Goal: Task Accomplishment & Management: Use online tool/utility

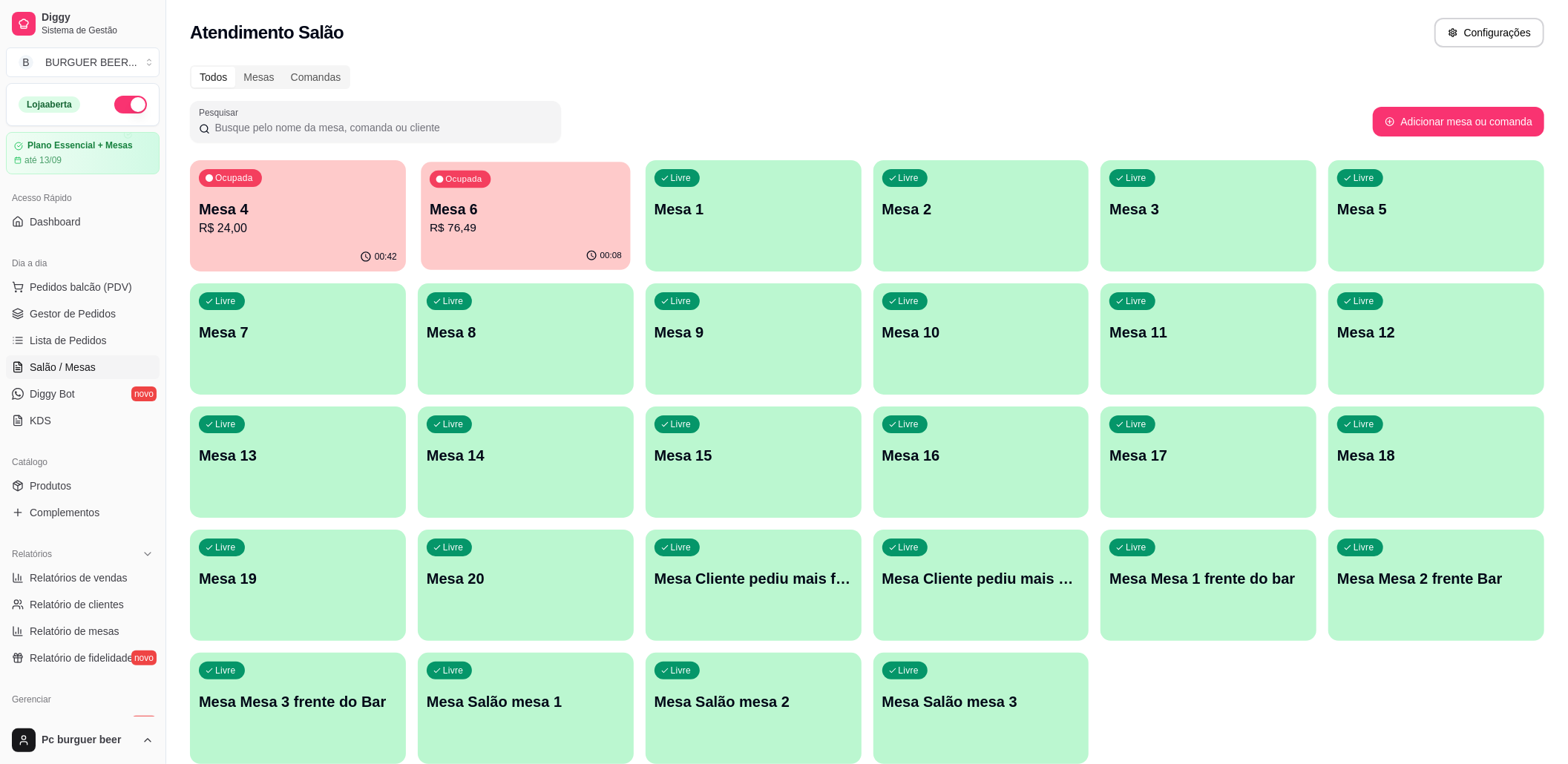
click at [497, 246] on div "00:08" at bounding box center [525, 256] width 209 height 29
click at [333, 205] on p "Mesa 4" at bounding box center [298, 209] width 199 height 21
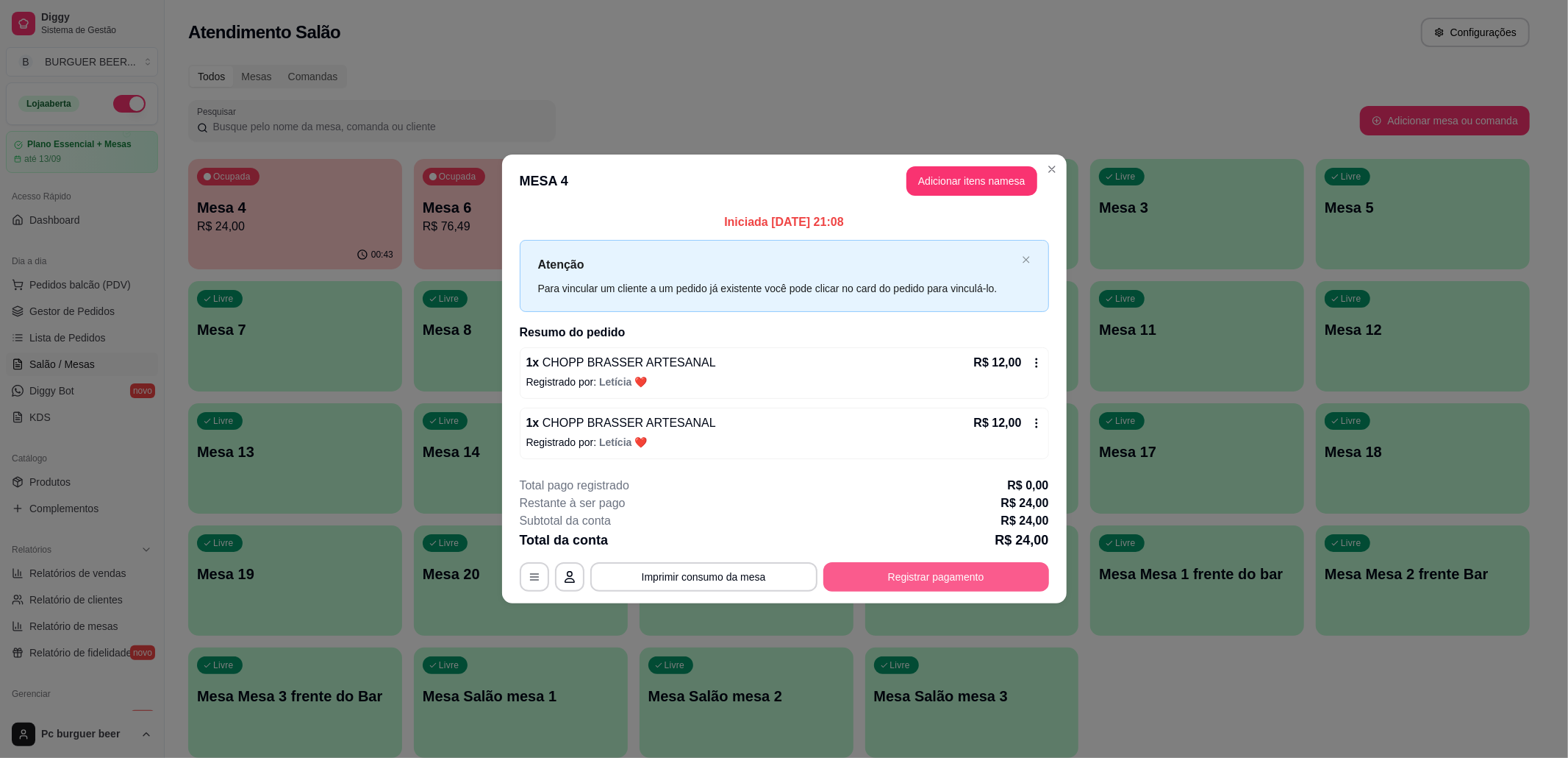
click at [863, 577] on button "Registrar pagamento" at bounding box center [936, 576] width 226 height 29
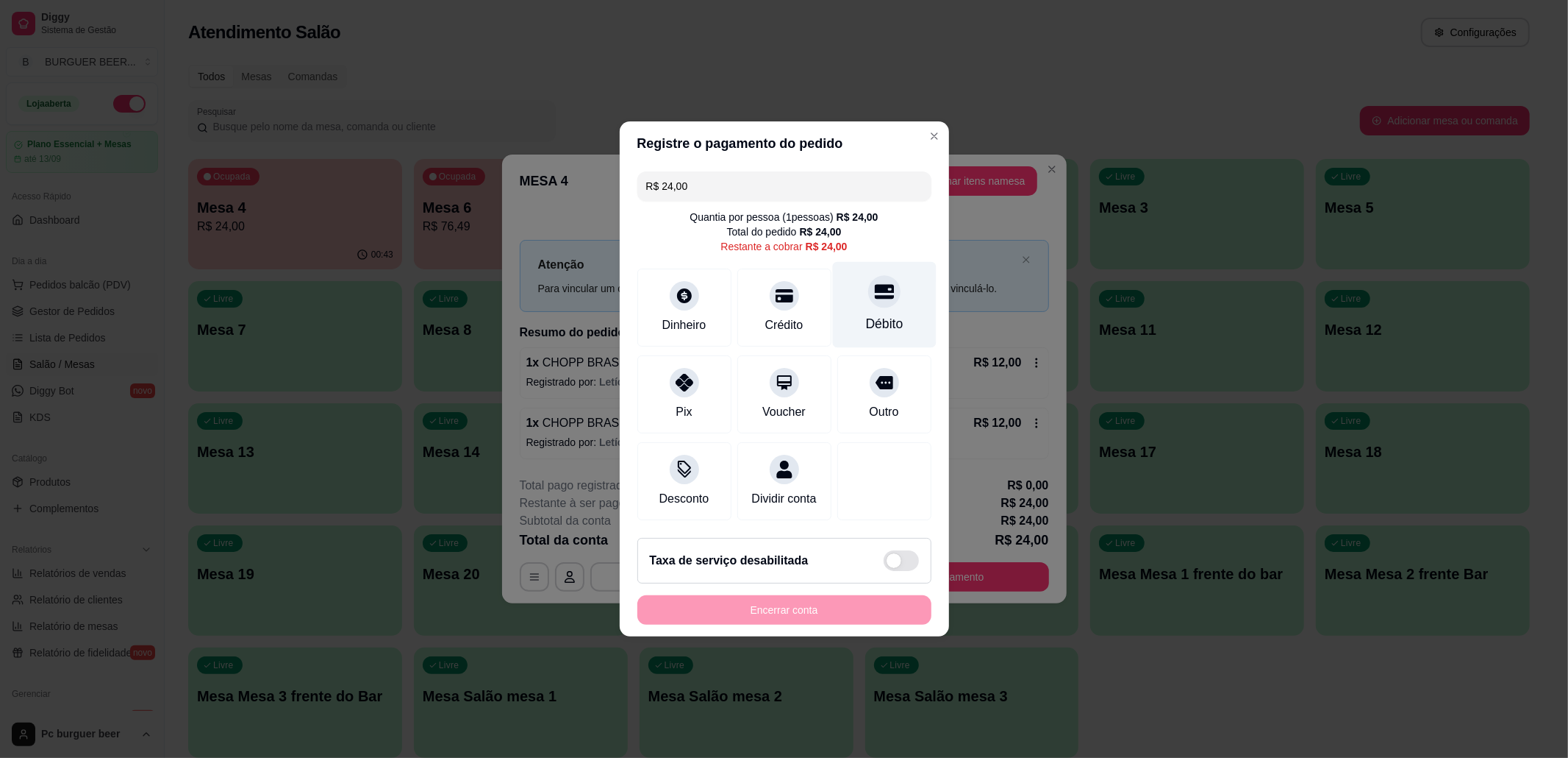
click at [874, 282] on icon at bounding box center [883, 291] width 19 height 19
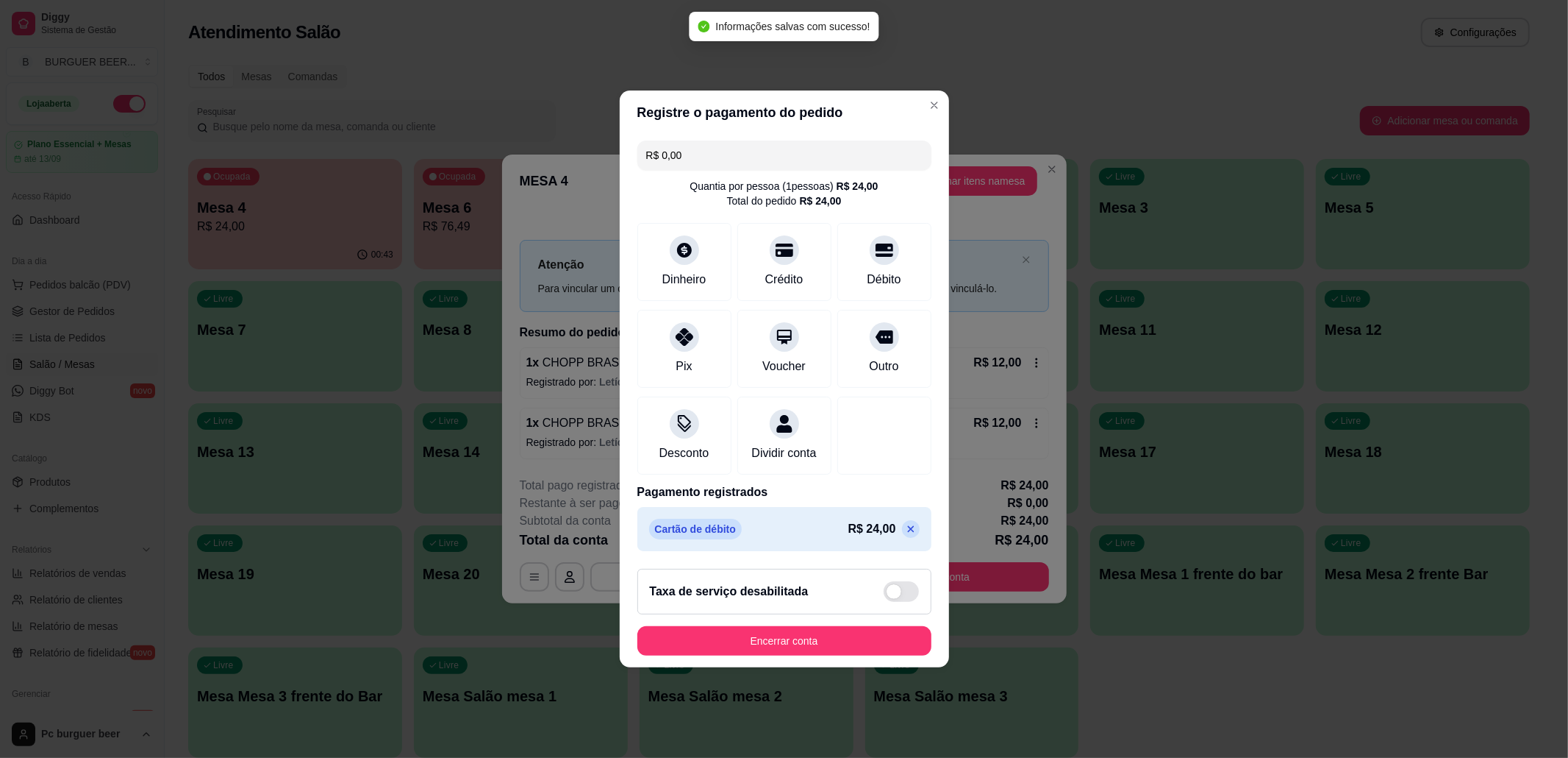
type input "R$ 0,00"
click at [880, 643] on button "Encerrar conta" at bounding box center [785, 641] width 286 height 28
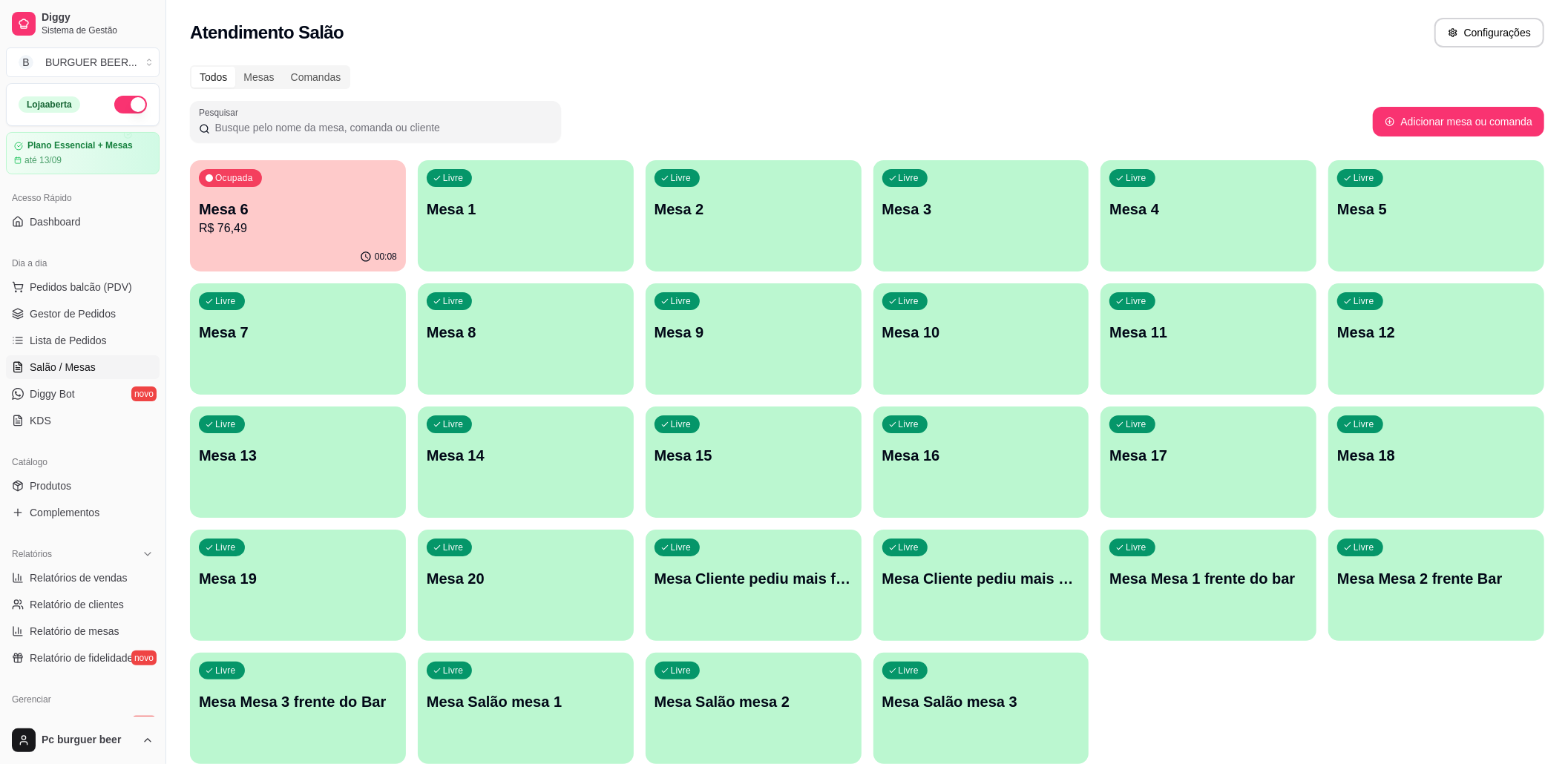
click at [310, 246] on div "00:08" at bounding box center [298, 257] width 216 height 29
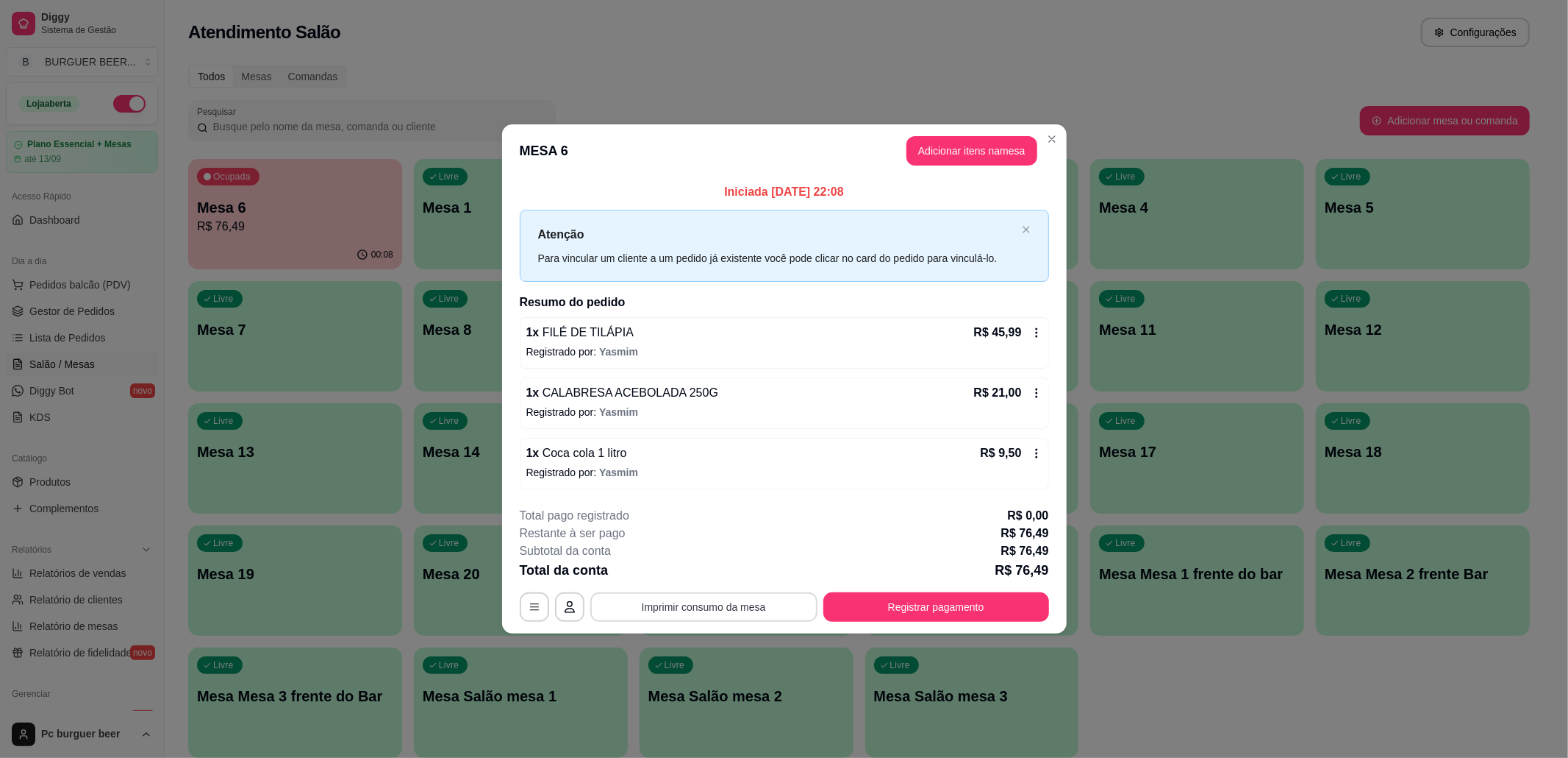
click at [696, 604] on button "Imprimir consumo da mesa" at bounding box center [704, 607] width 227 height 29
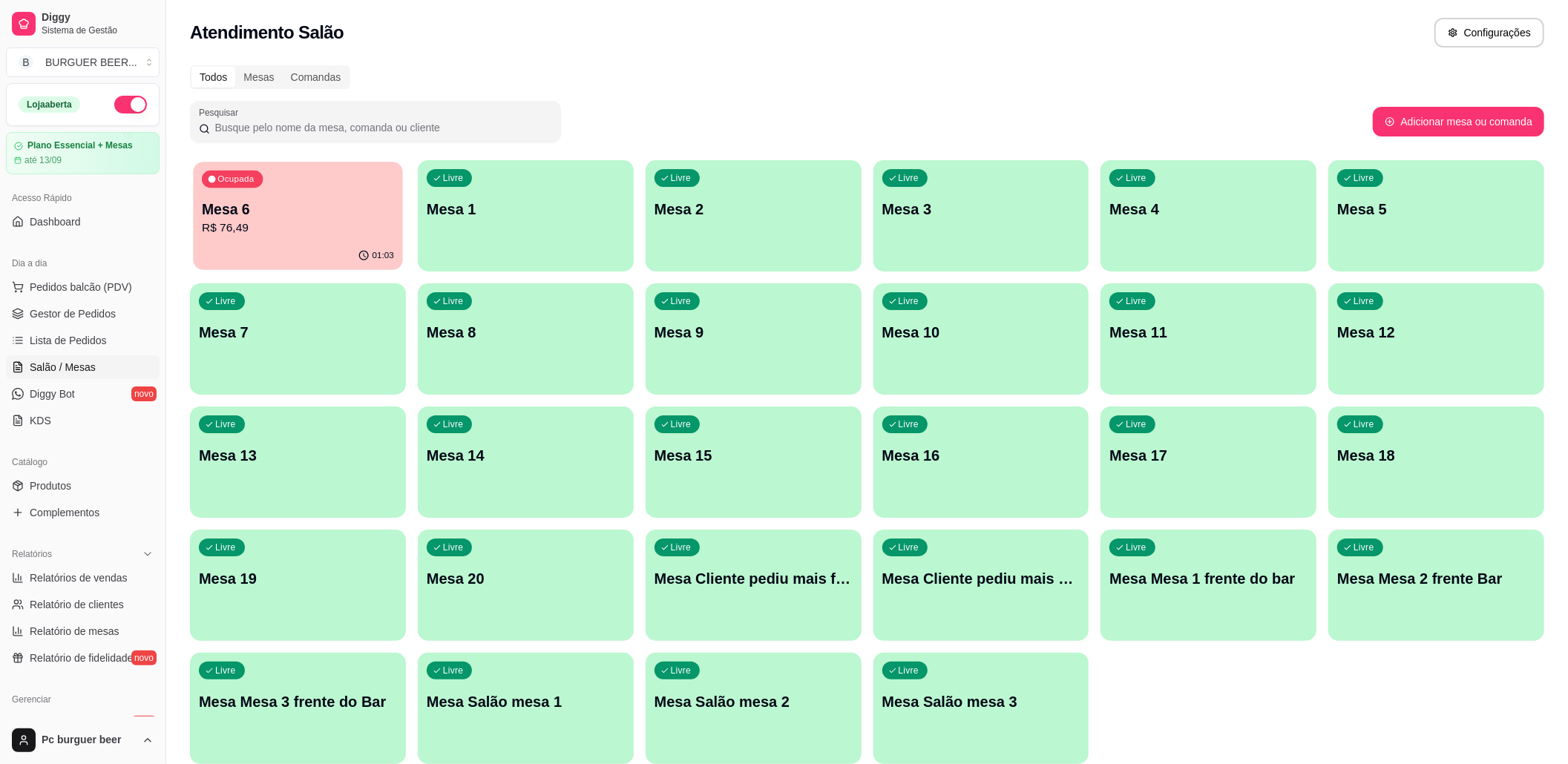
click at [345, 209] on p "Mesa 6" at bounding box center [297, 209] width 192 height 20
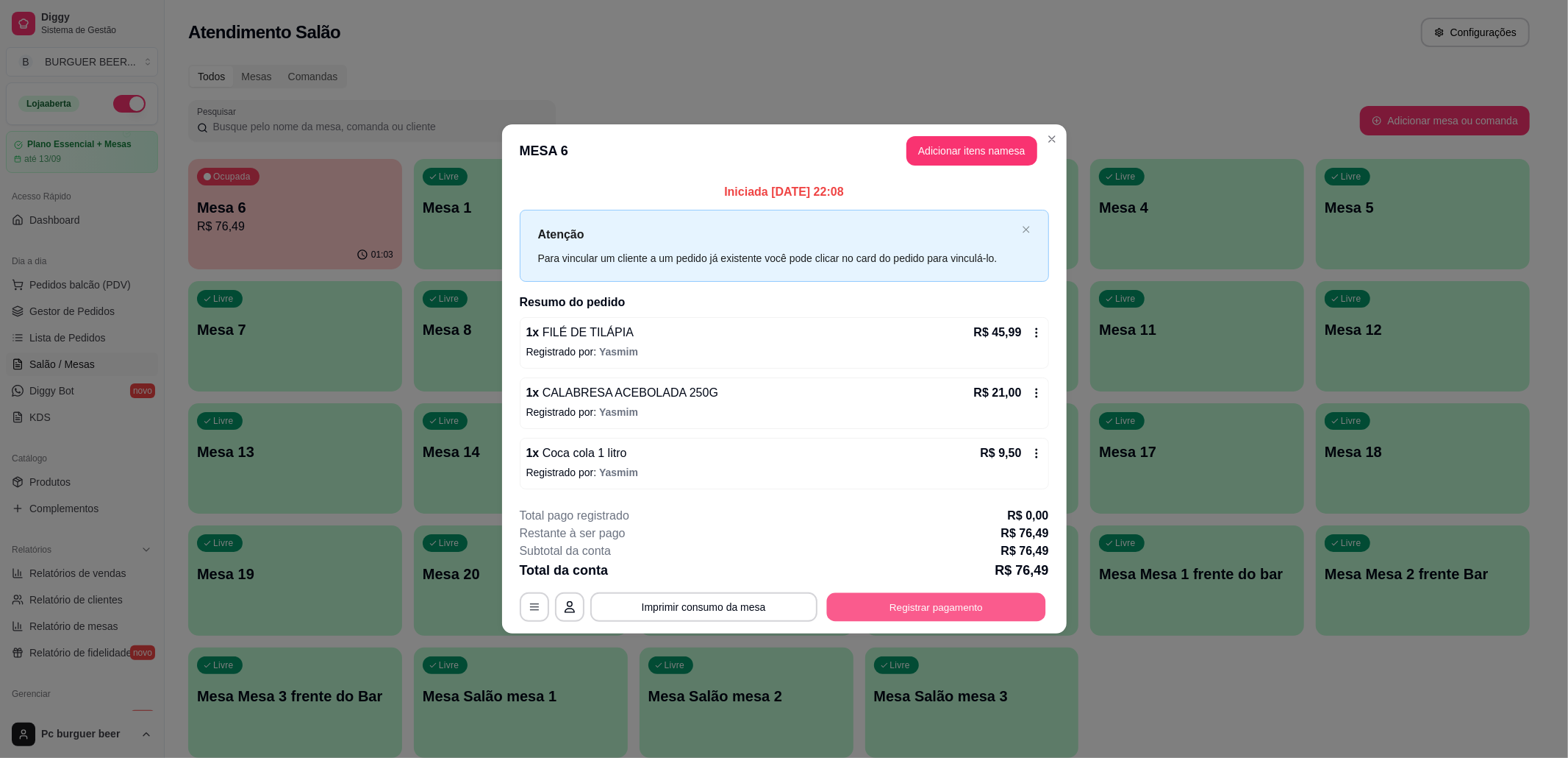
click at [837, 607] on button "Registrar pagamento" at bounding box center [936, 607] width 219 height 28
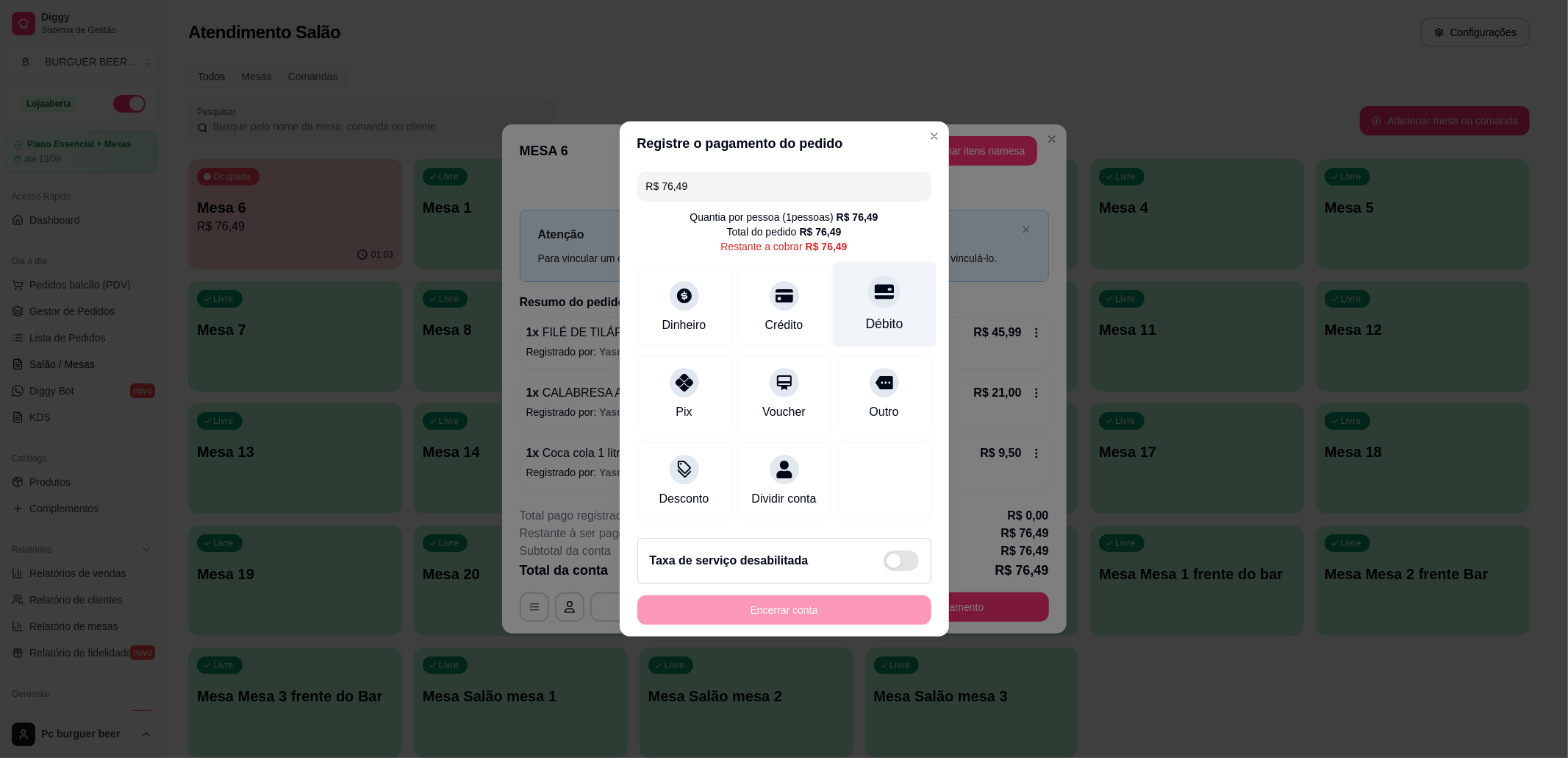
click at [834, 325] on div "Débito" at bounding box center [884, 305] width 104 height 86
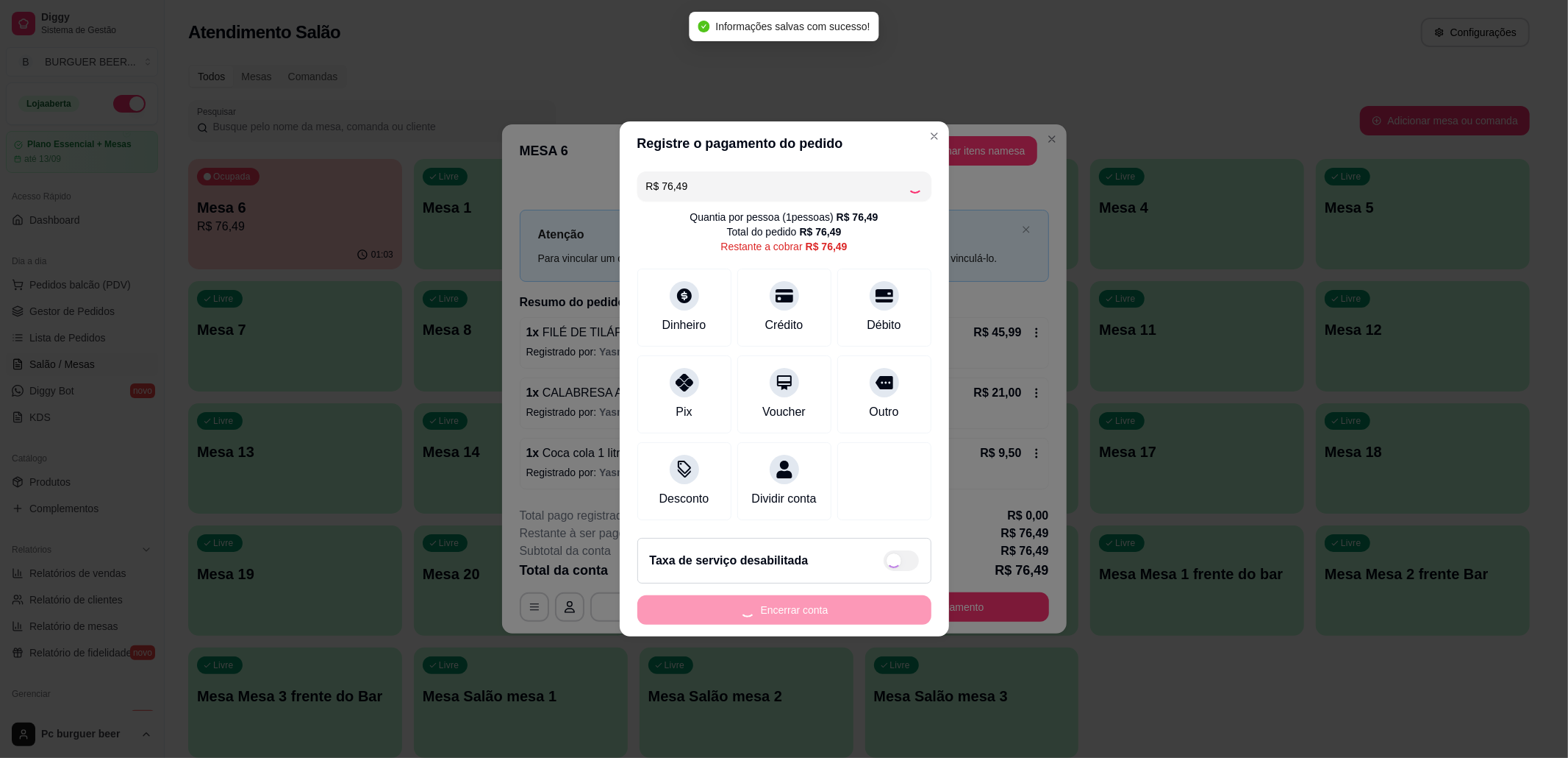
type input "R$ 0,00"
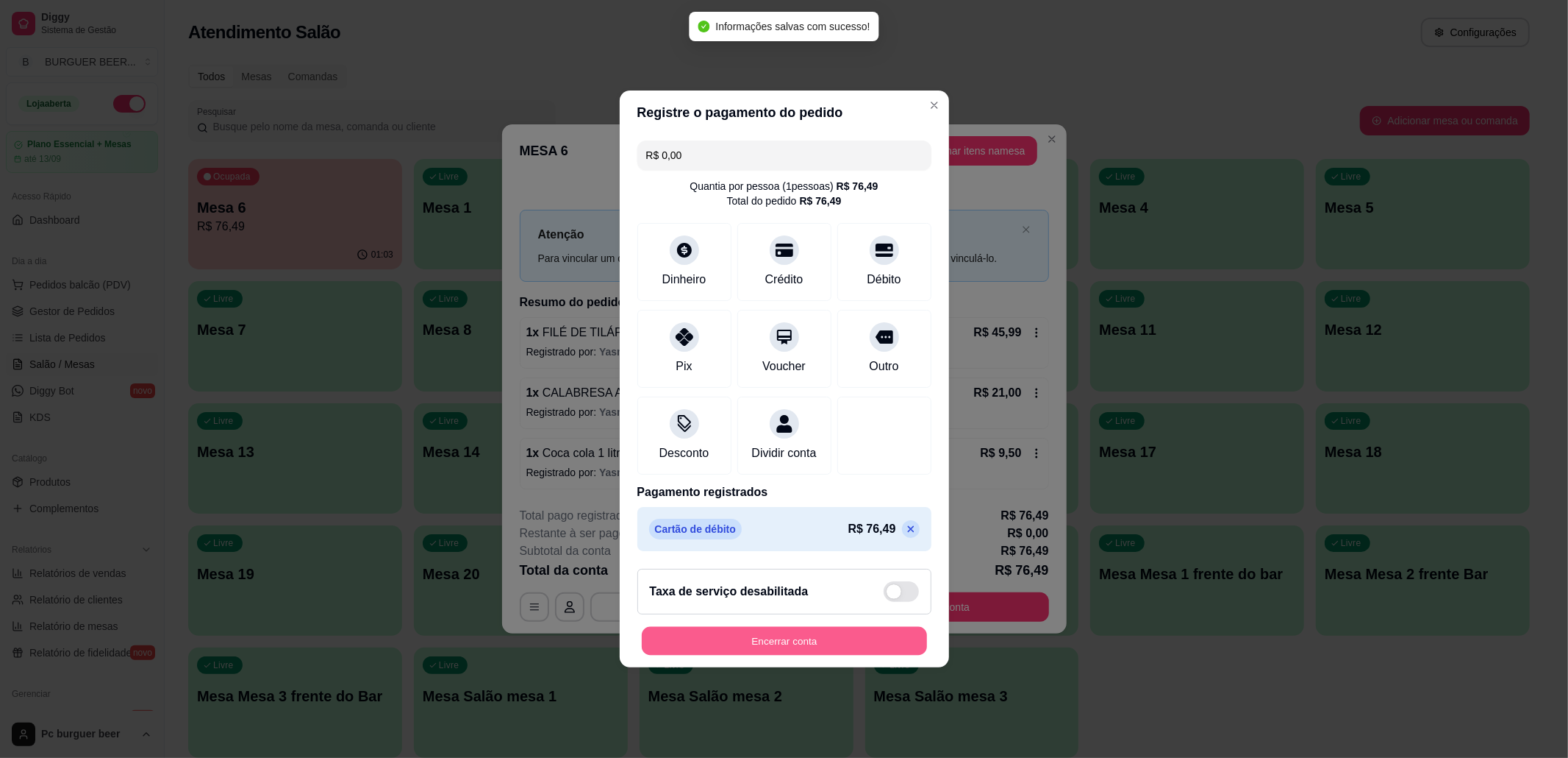
click at [805, 640] on button "Encerrar conta" at bounding box center [785, 641] width 286 height 28
